Goal: Complete application form: Complete application form

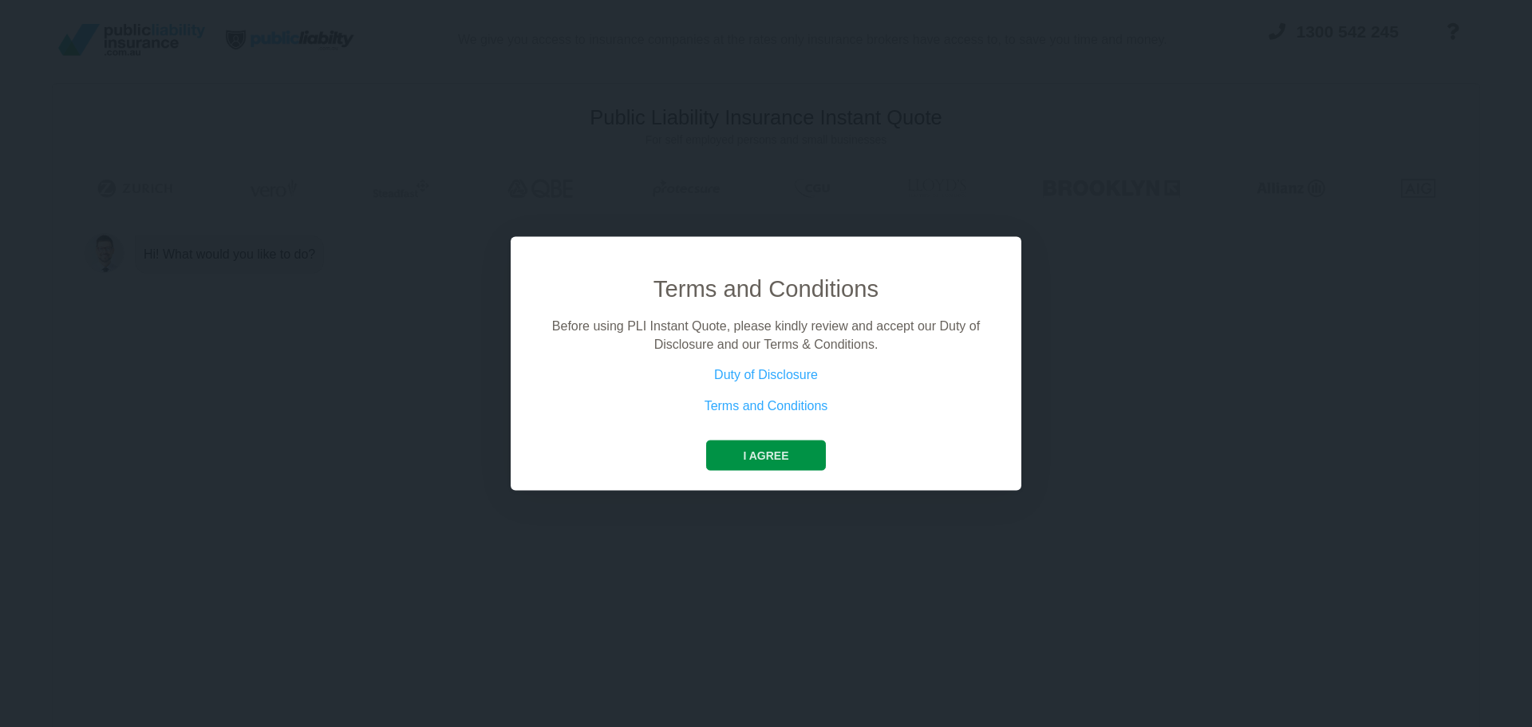
click at [766, 445] on button "I agree" at bounding box center [765, 455] width 119 height 30
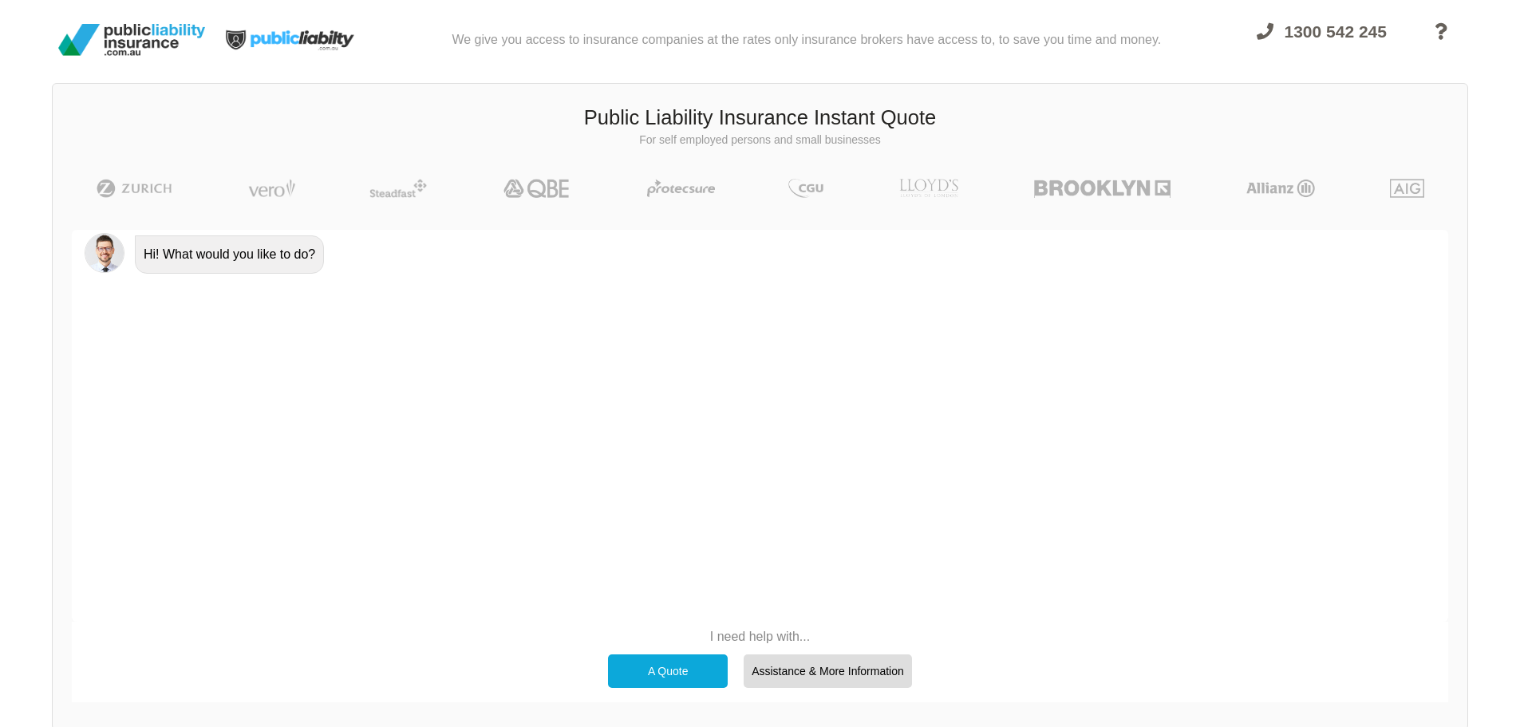
click at [699, 674] on div "A Quote" at bounding box center [668, 671] width 120 height 34
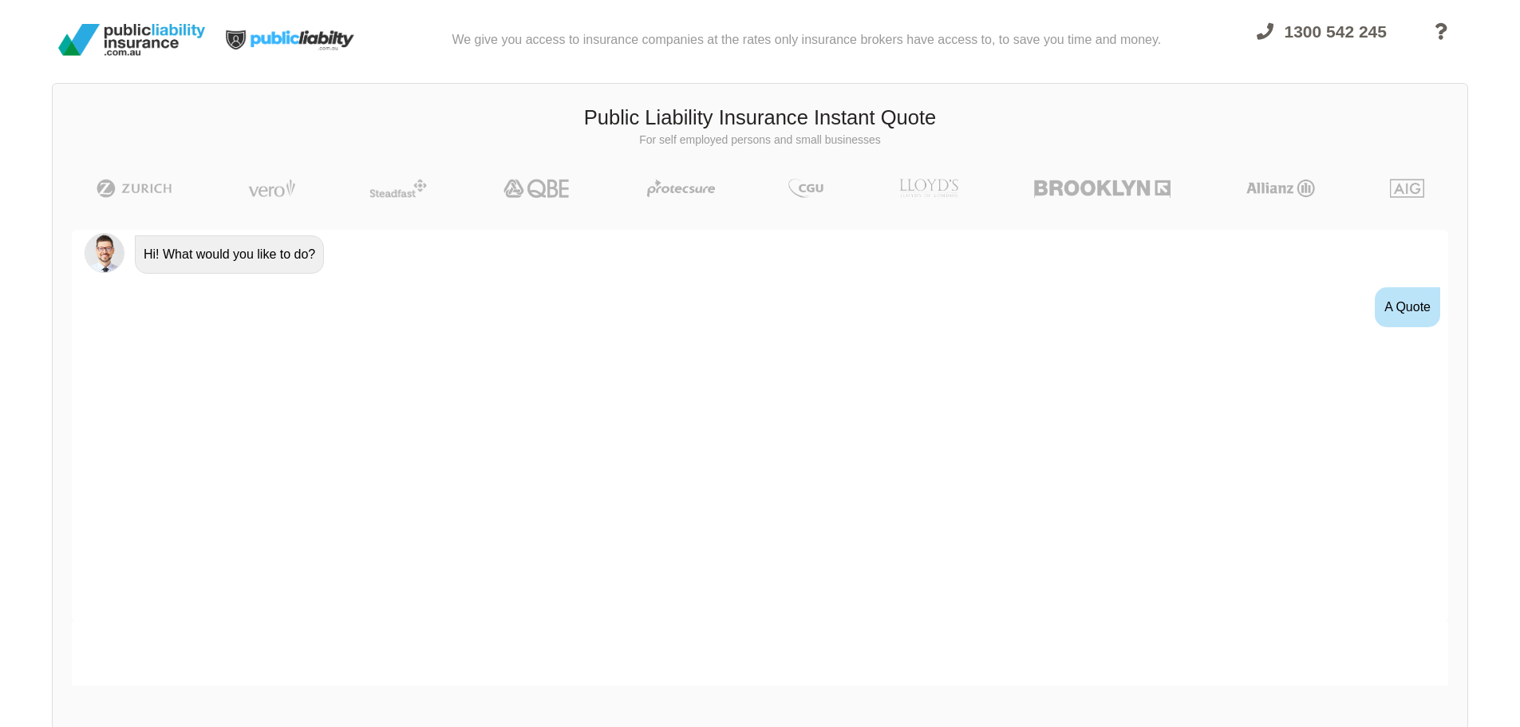
scroll to position [29, 0]
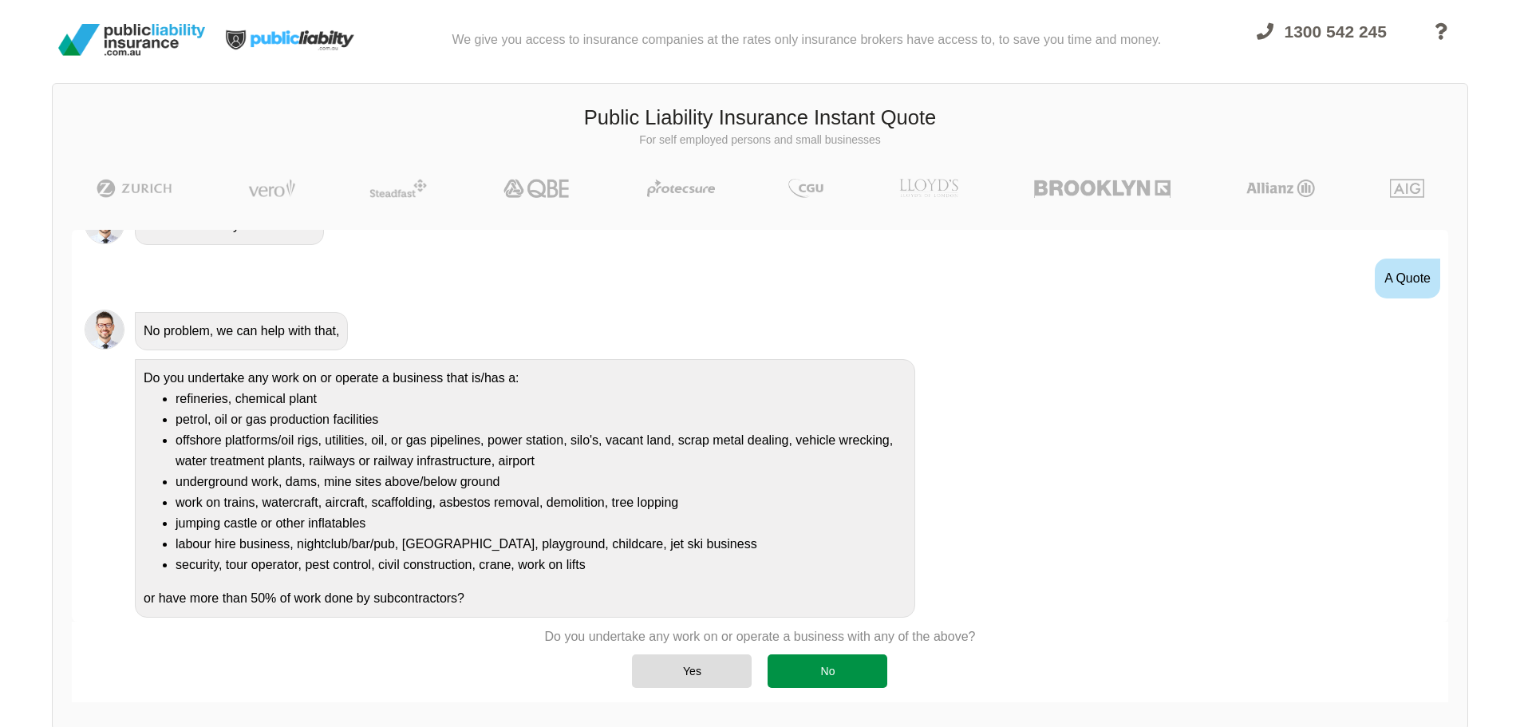
click at [838, 669] on div "No" at bounding box center [828, 671] width 120 height 34
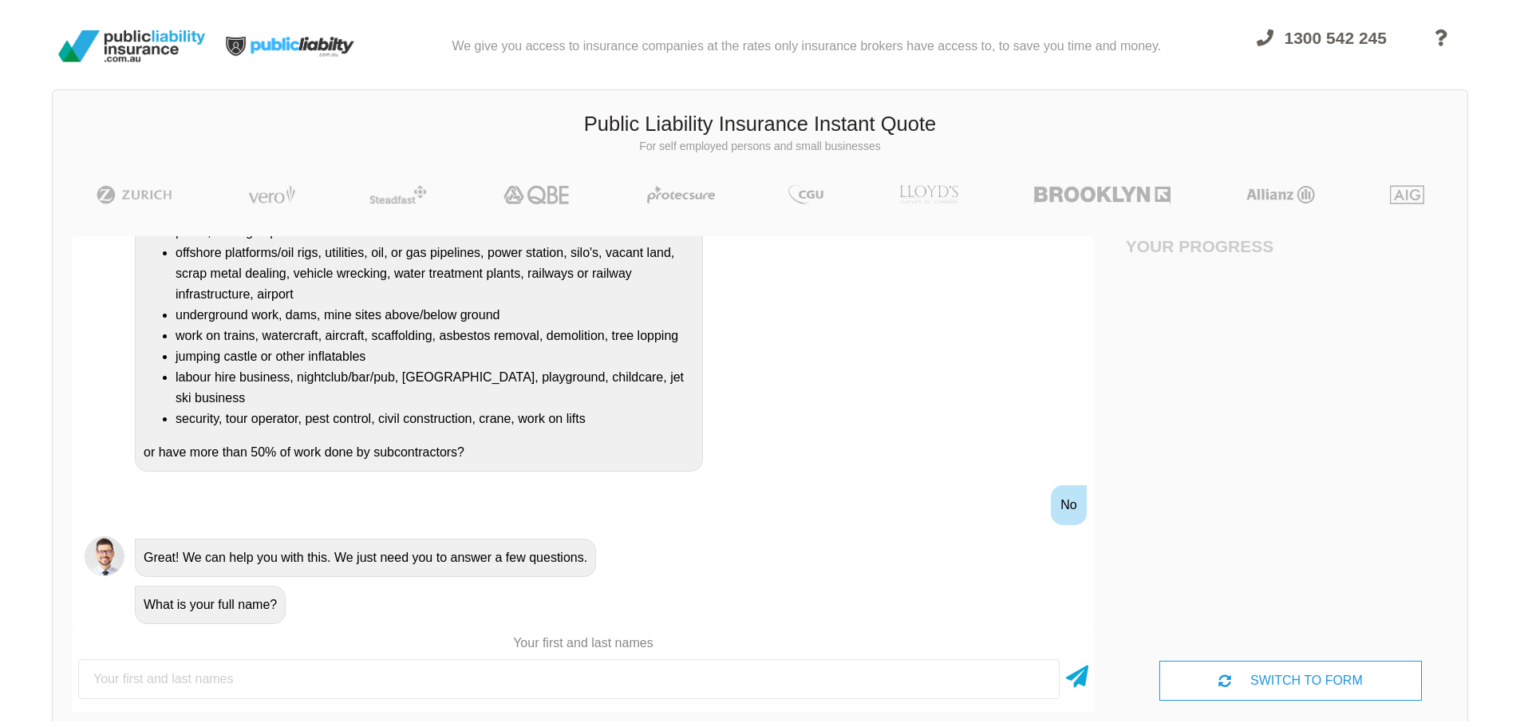
scroll to position [0, 0]
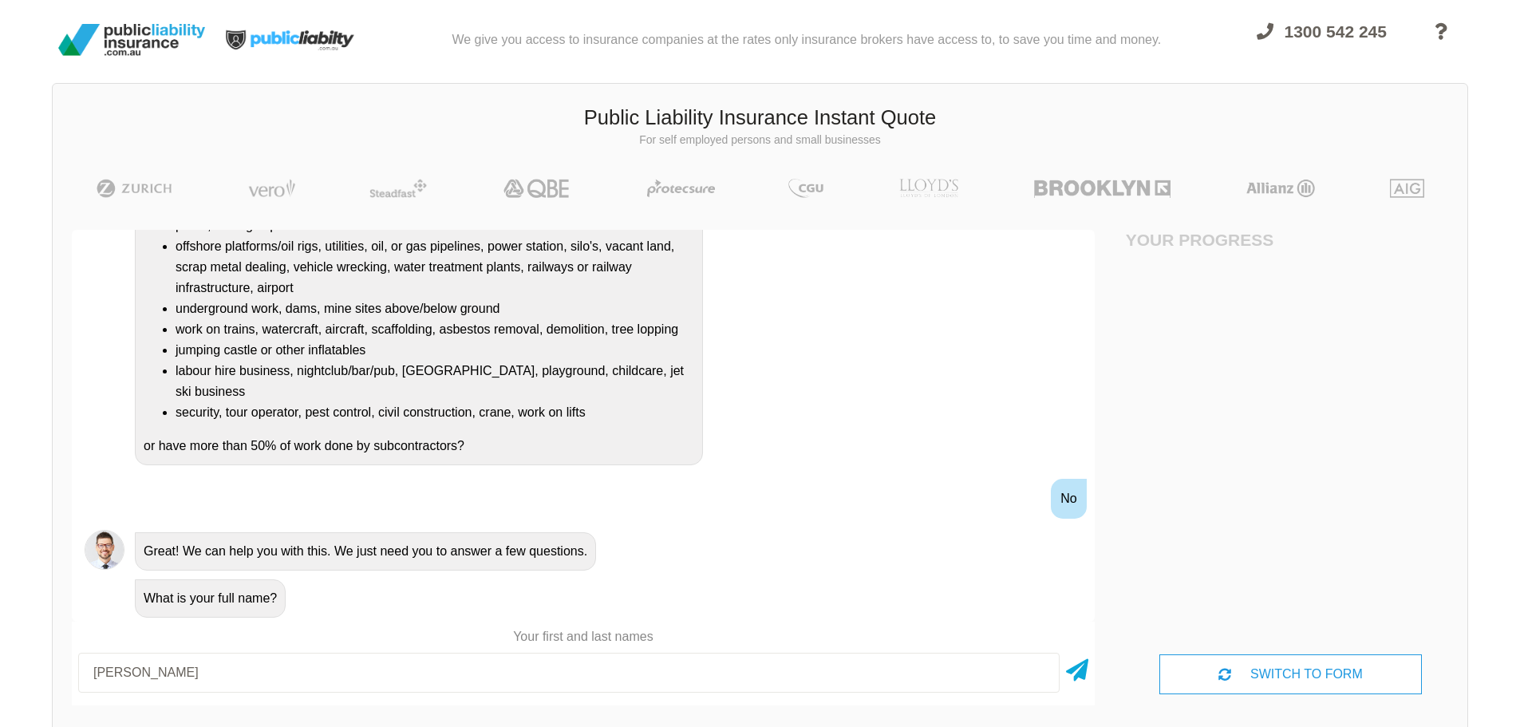
type input "[PERSON_NAME]"
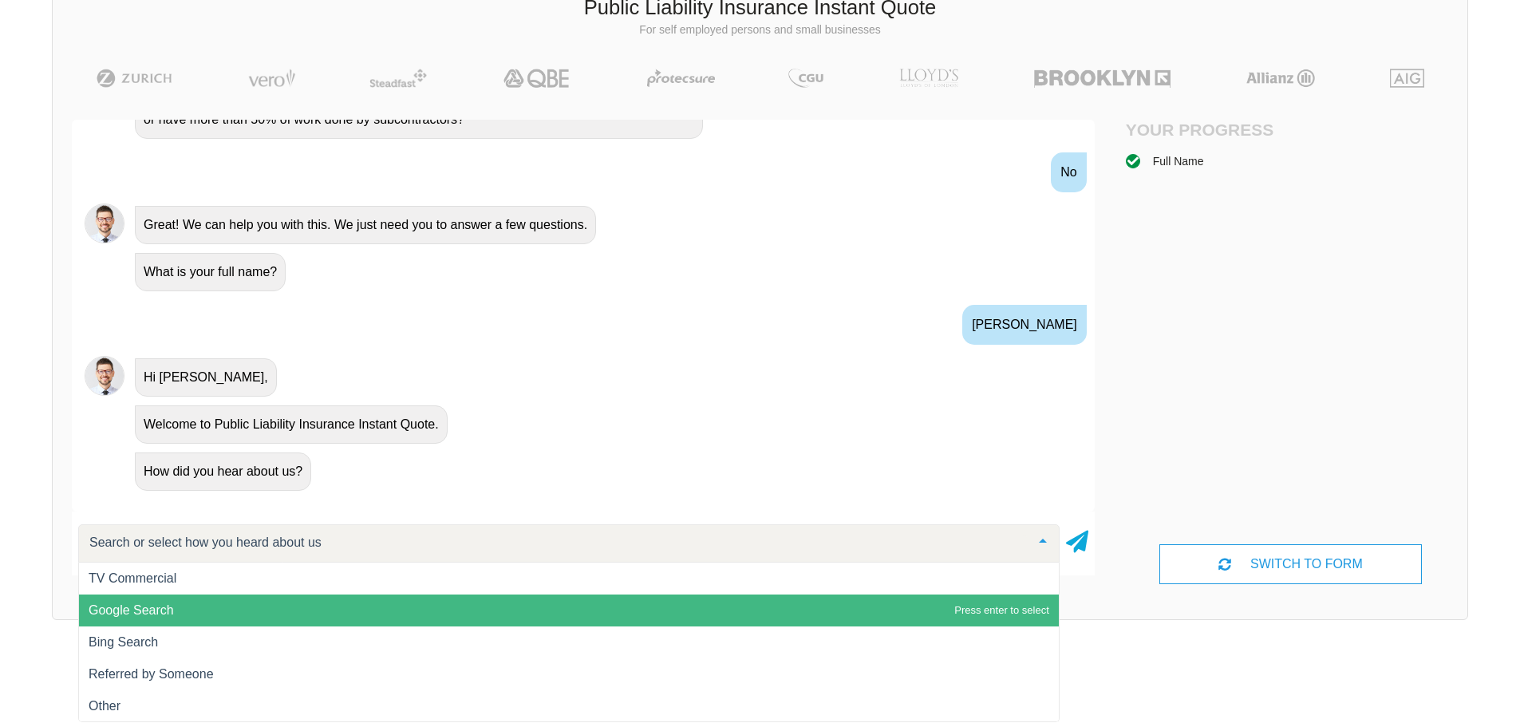
scroll to position [1, 0]
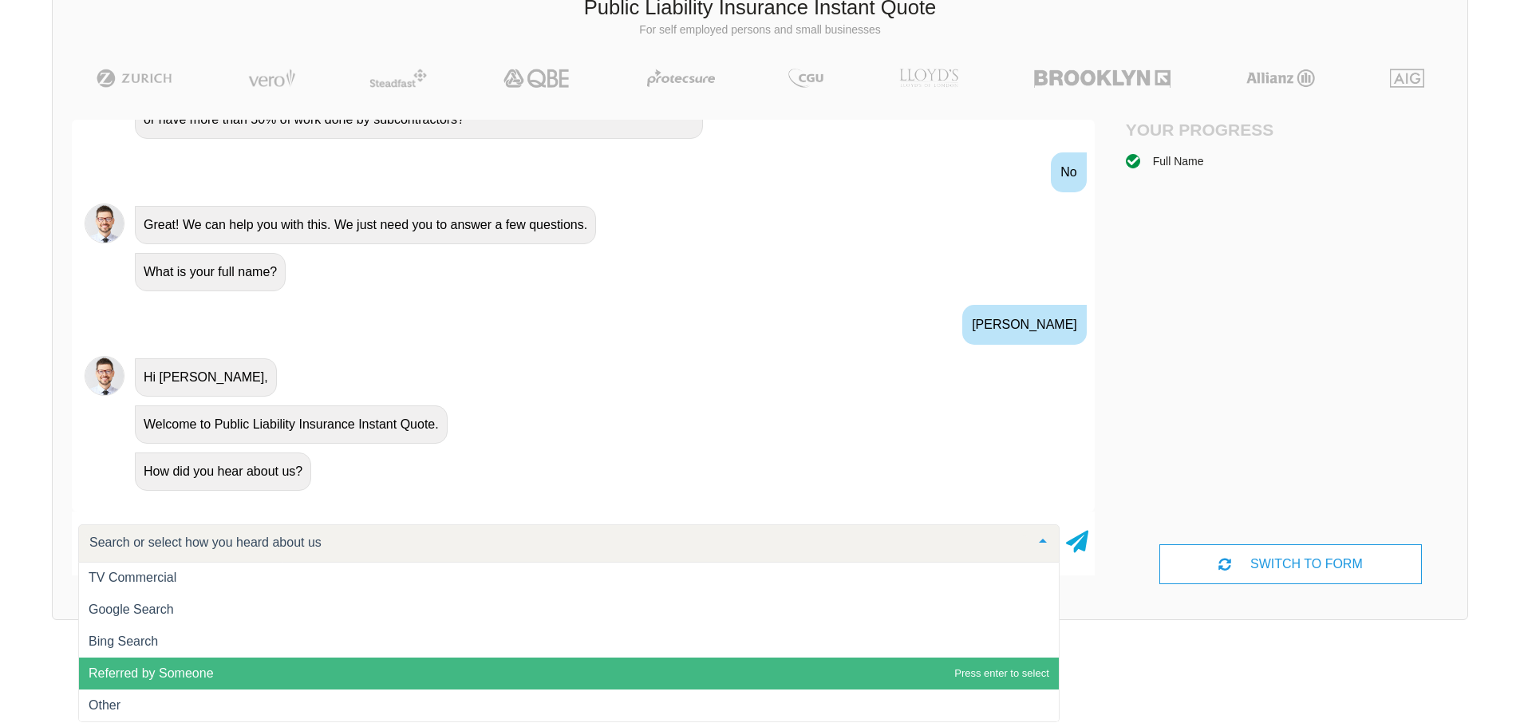
click at [267, 665] on span "Referred by Someone" at bounding box center [569, 673] width 980 height 32
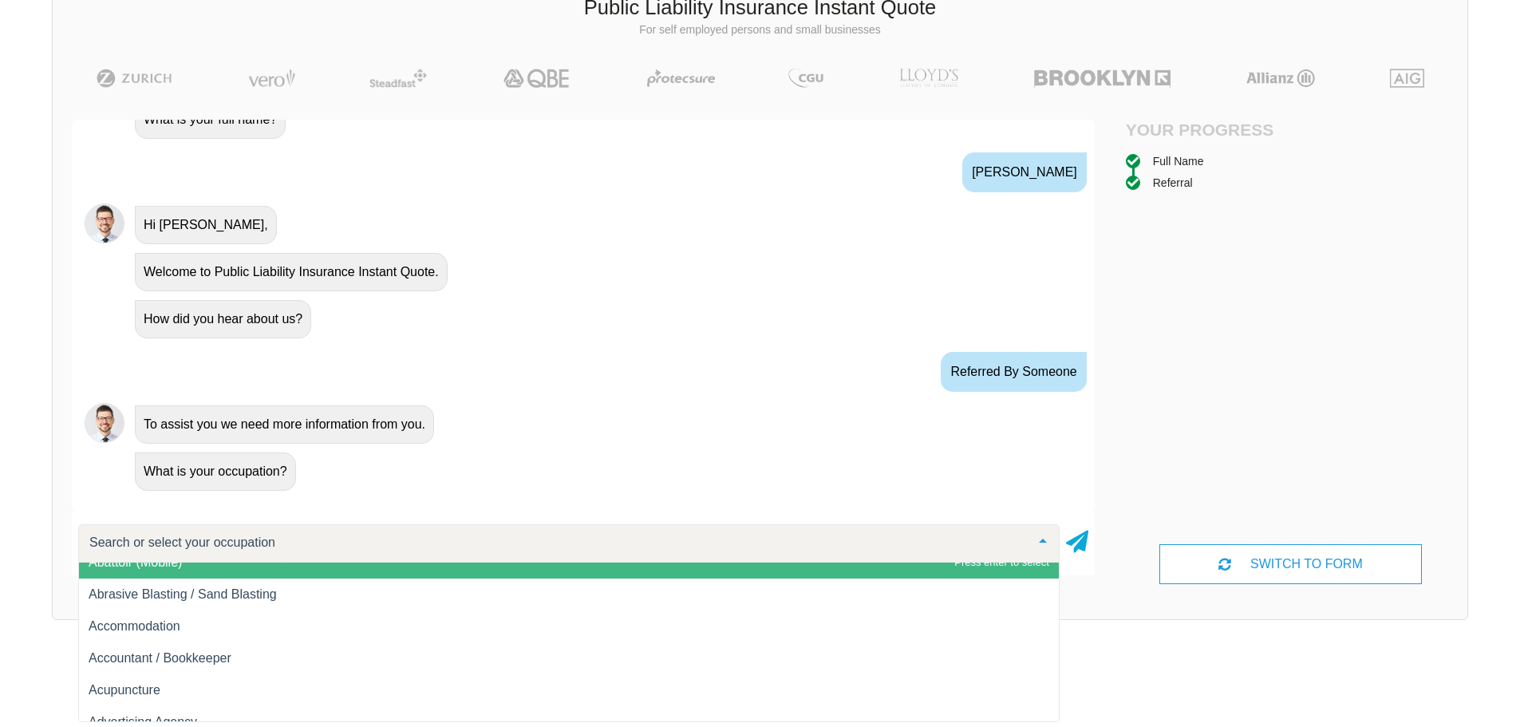
scroll to position [0, 0]
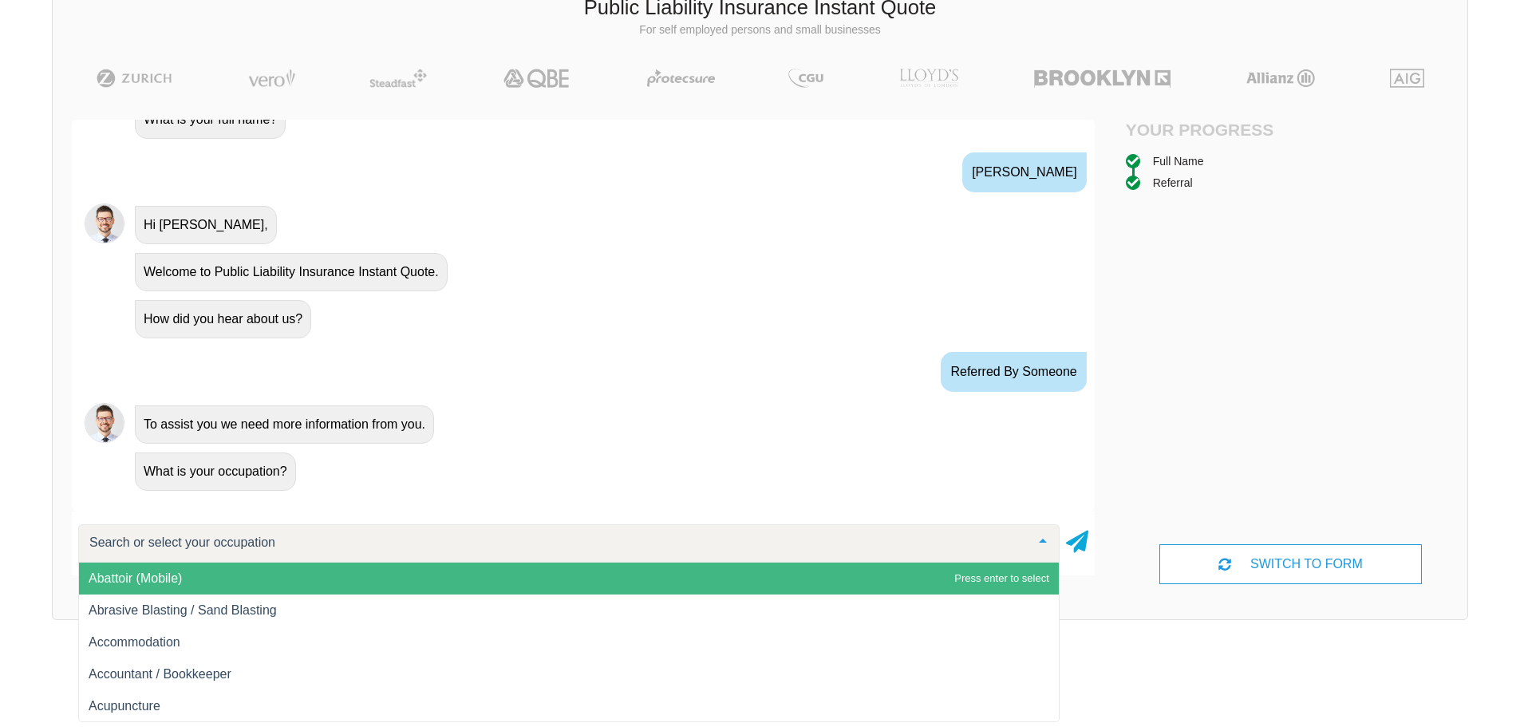
click at [377, 544] on input "text" at bounding box center [556, 543] width 942 height 16
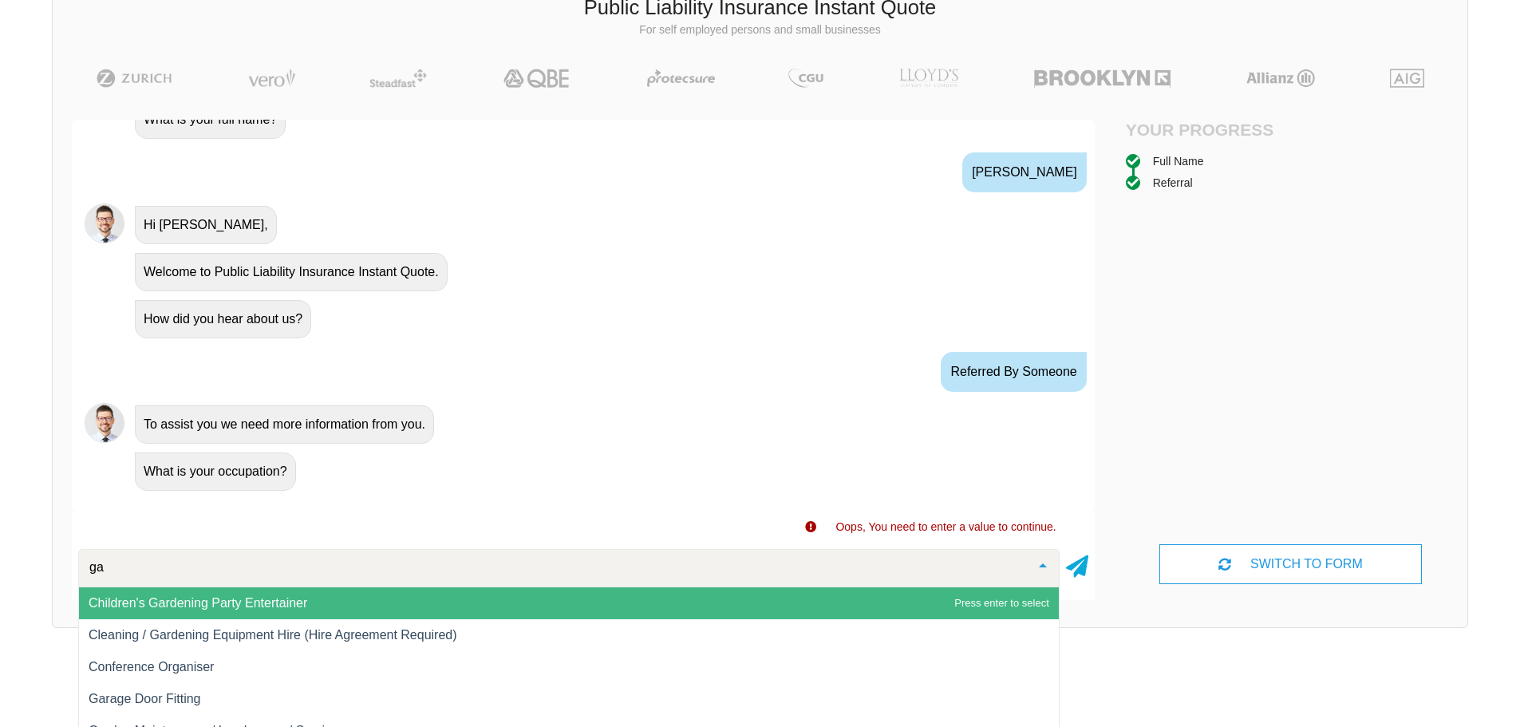
type input "g"
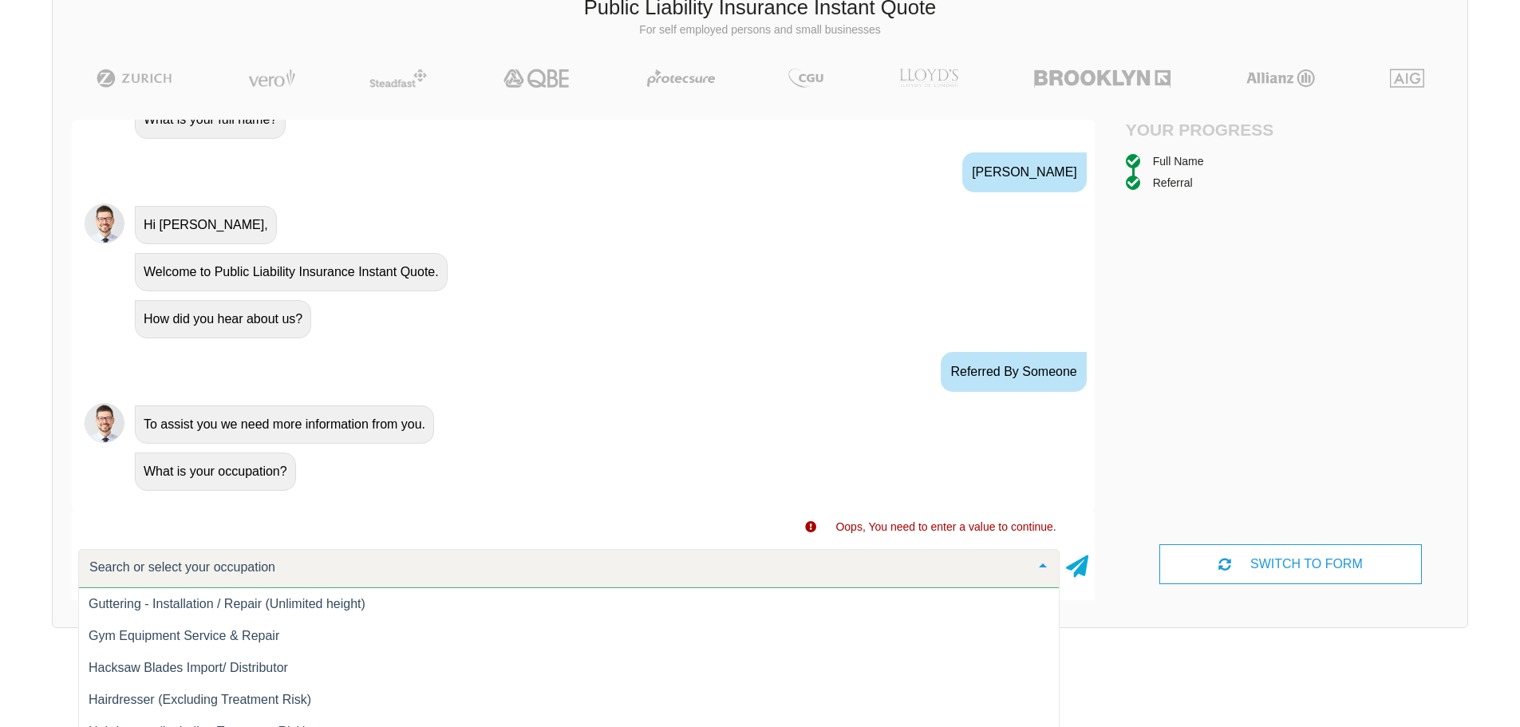
scroll to position [10054, 0]
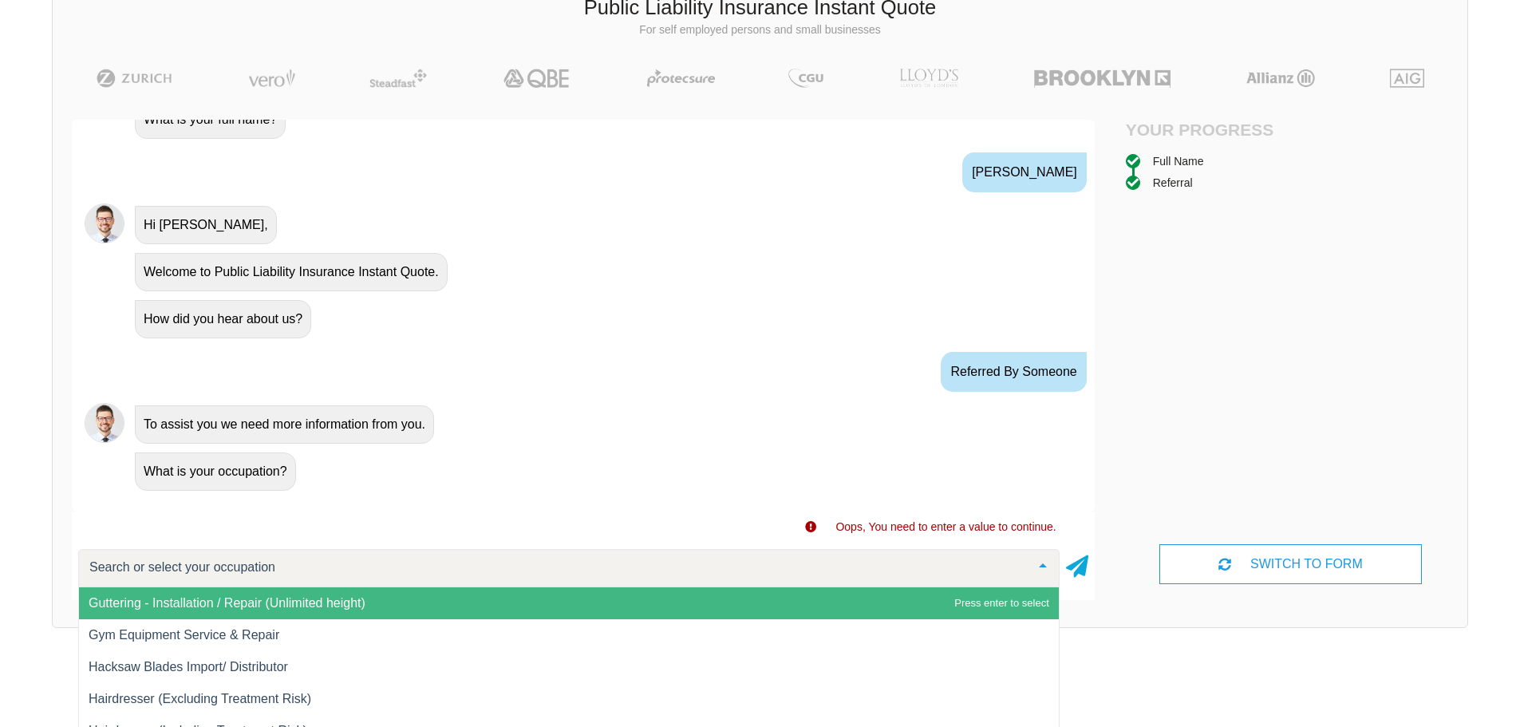
click at [430, 568] on input "text" at bounding box center [556, 567] width 942 height 16
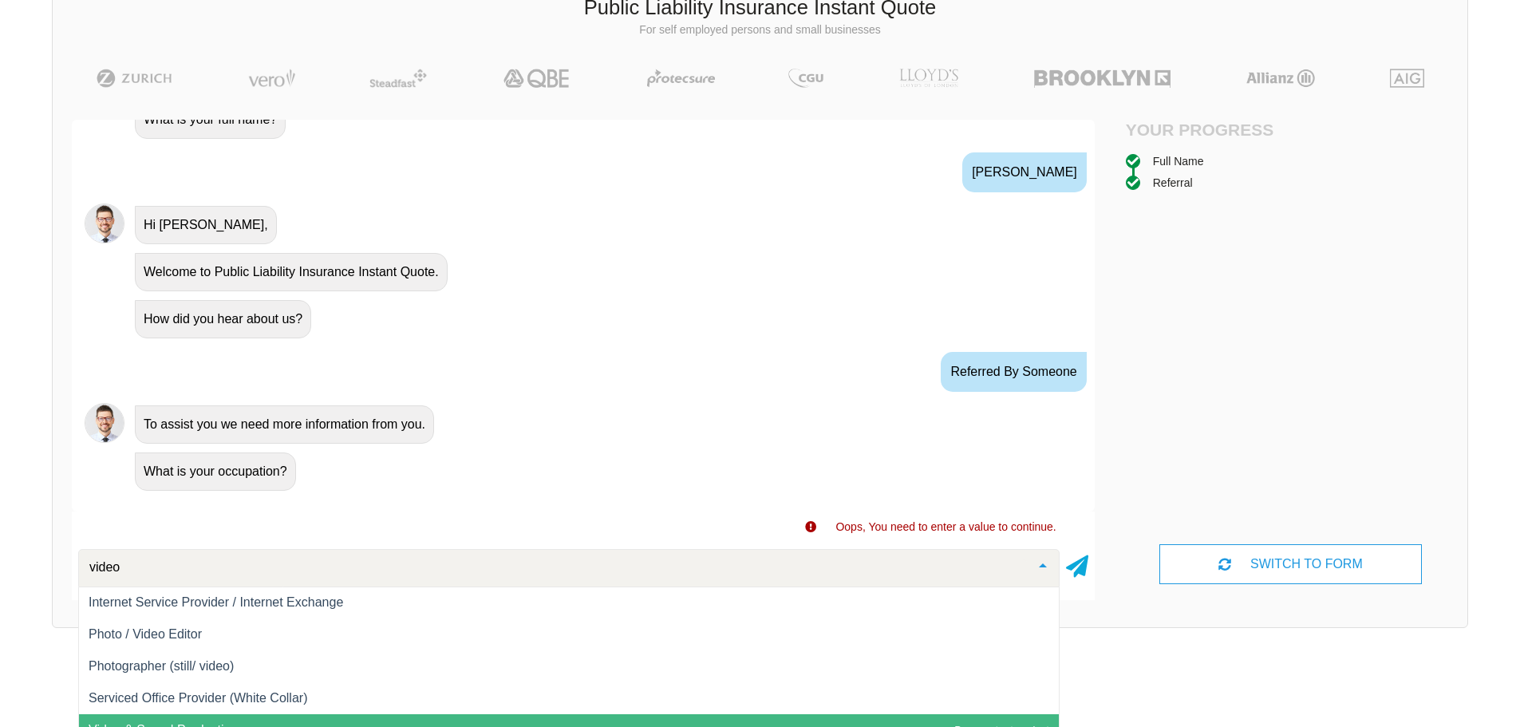
scroll to position [0, 0]
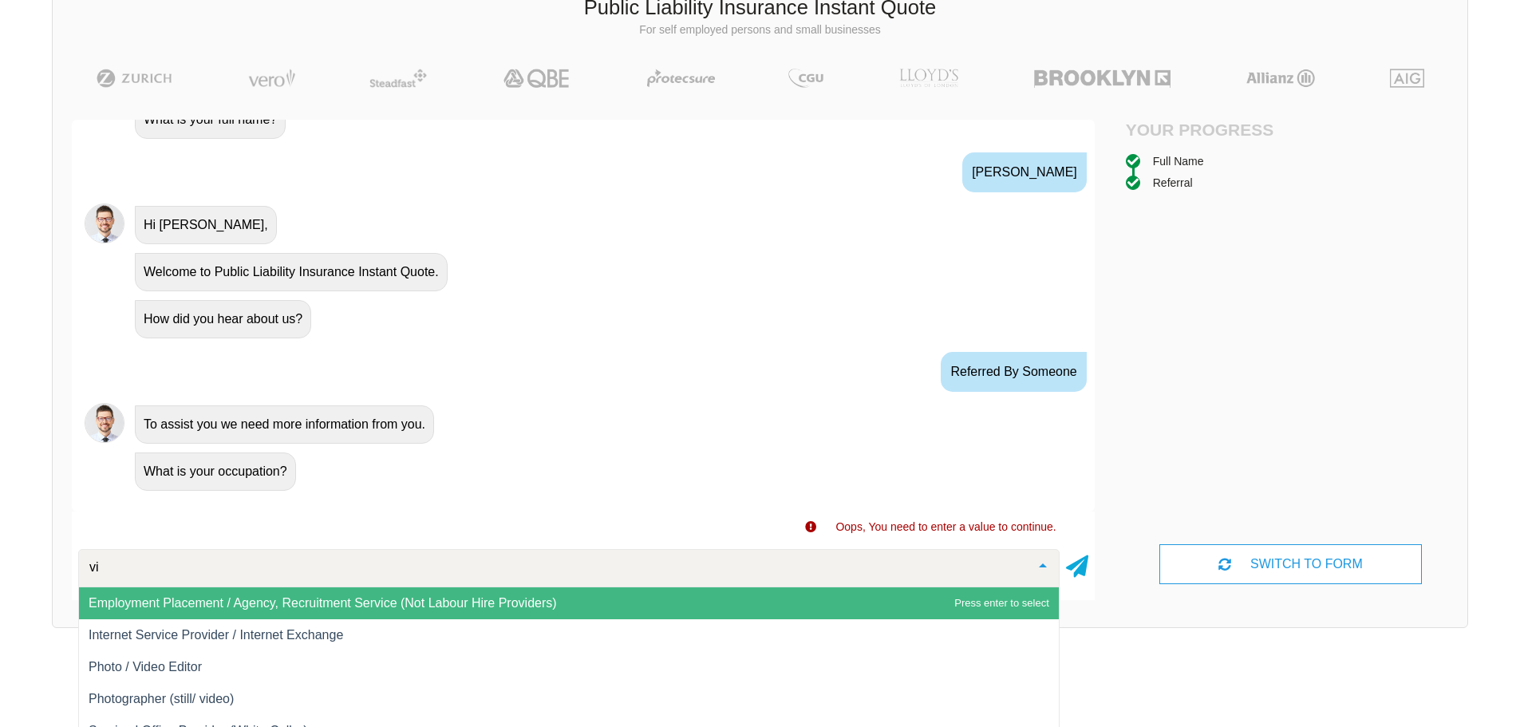
type input "v"
